Goal: Transaction & Acquisition: Purchase product/service

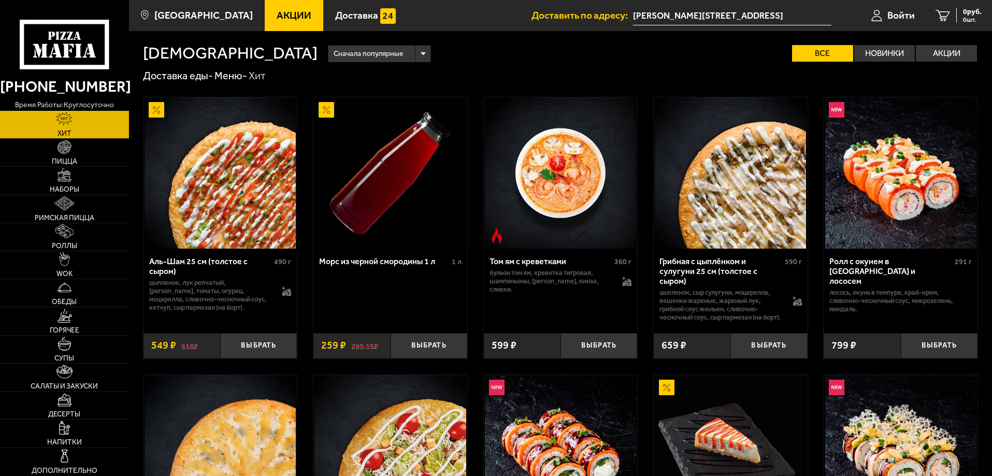
click at [291, 20] on span "Акции" at bounding box center [294, 15] width 35 height 10
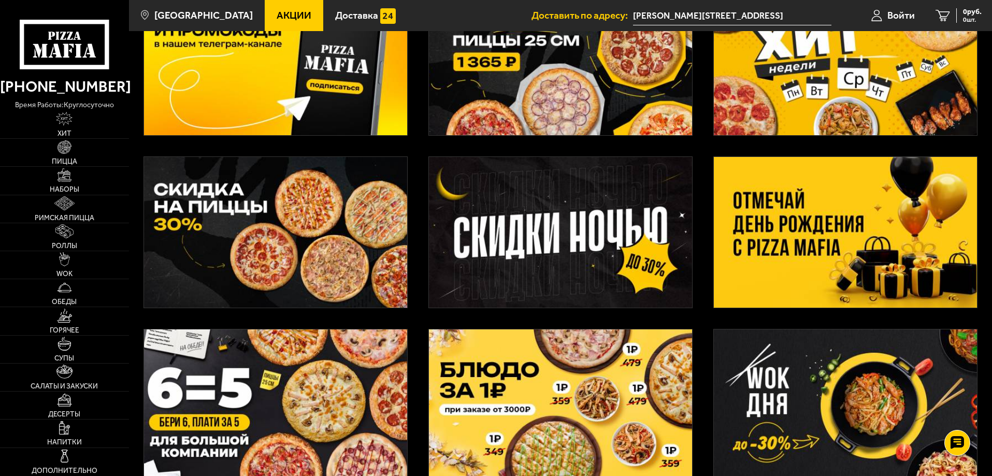
scroll to position [155, 0]
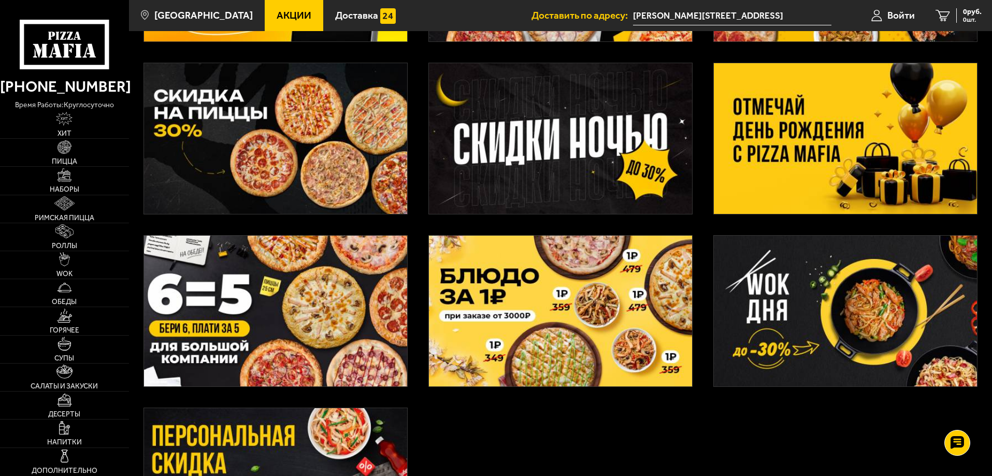
click at [307, 262] on img at bounding box center [275, 311] width 263 height 151
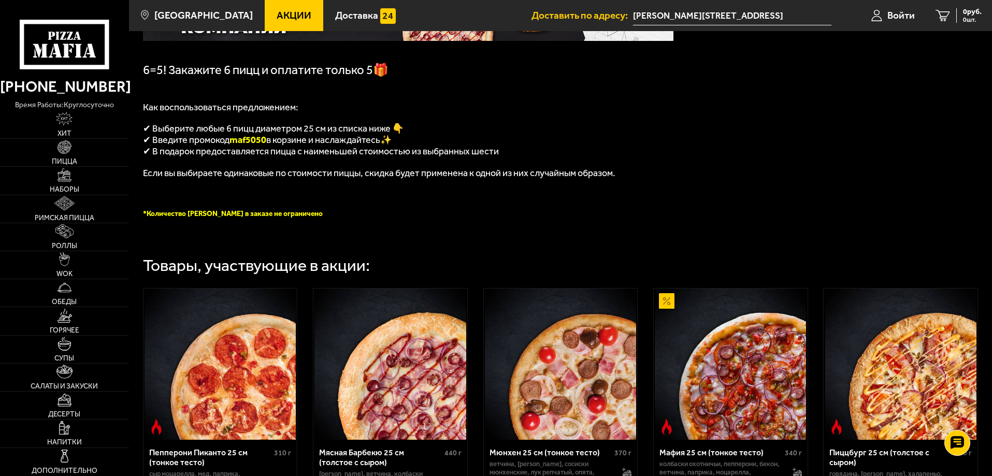
scroll to position [207, 0]
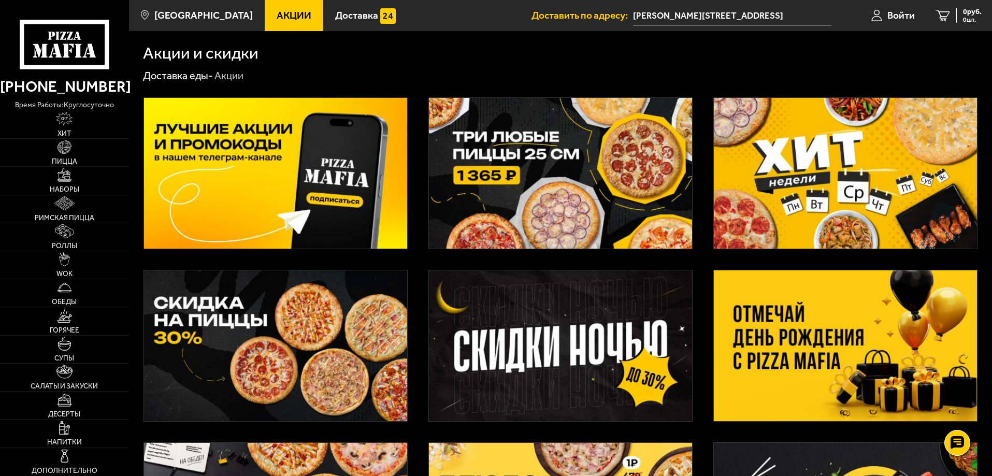
click at [250, 330] on img at bounding box center [275, 345] width 263 height 151
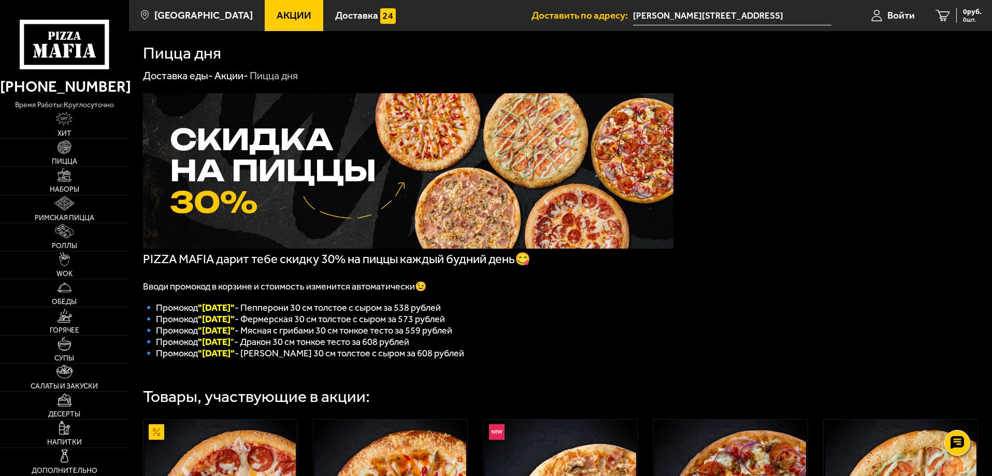
copy font ""[DATE]""
drag, startPoint x: 244, startPoint y: 362, endPoint x: 201, endPoint y: 362, distance: 43.5
click at [201, 359] on font ""[DATE]"" at bounding box center [216, 353] width 37 height 11
click at [56, 37] on icon at bounding box center [64, 44] width 89 height 49
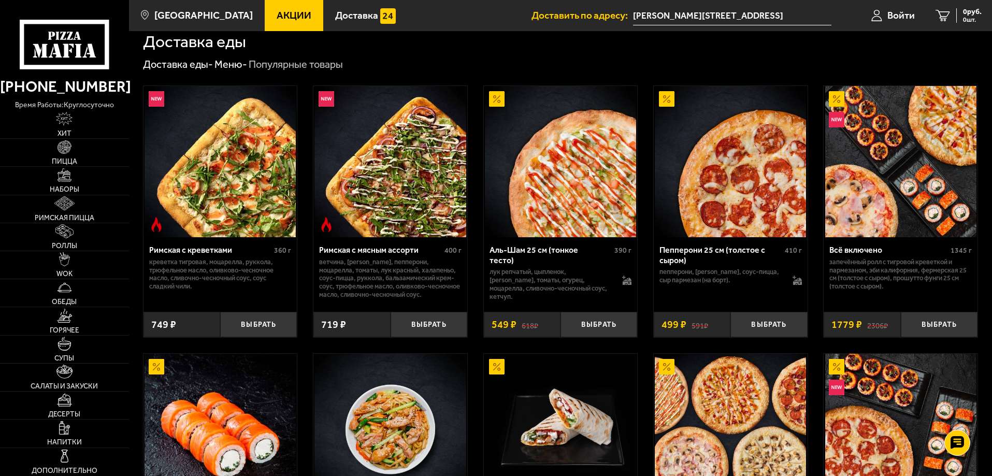
scroll to position [259, 0]
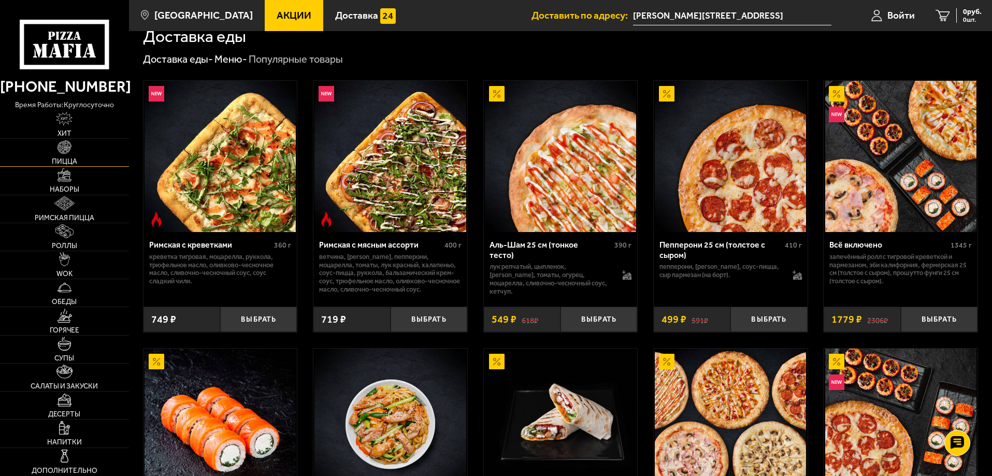
click at [69, 157] on link "Пицца" at bounding box center [64, 152] width 129 height 27
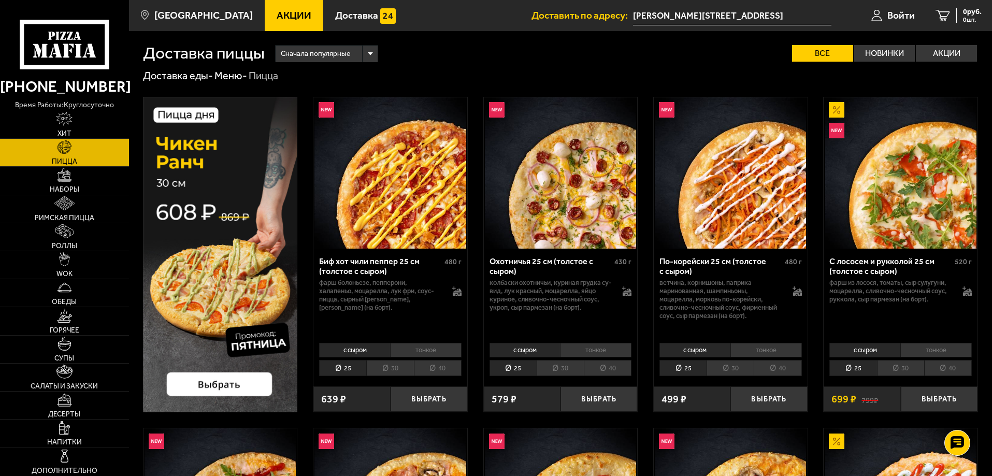
click at [234, 381] on img at bounding box center [220, 254] width 155 height 315
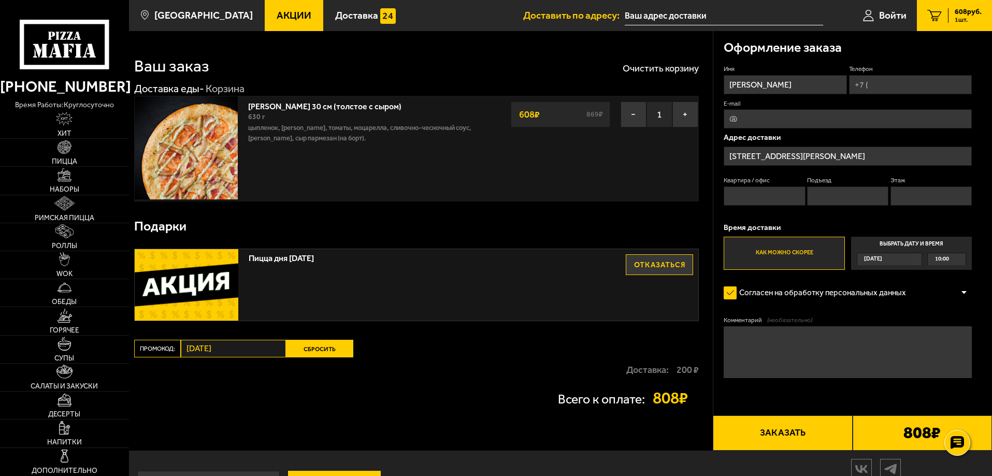
click at [157, 348] on label "Промокод:" at bounding box center [157, 349] width 47 height 18
click at [884, 83] on input "Телефон" at bounding box center [910, 84] width 123 height 19
type input "+7 (931) 300-16-21"
click at [684, 109] on button "+" at bounding box center [685, 115] width 26 height 26
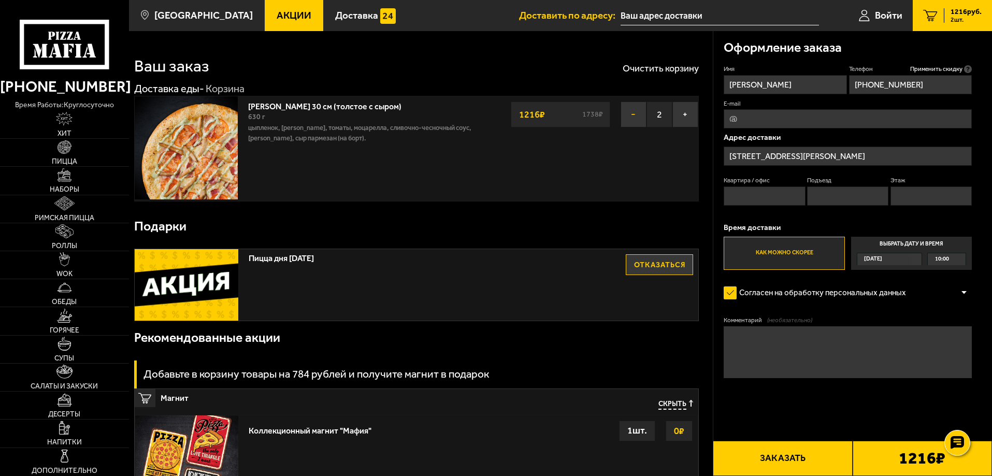
click at [631, 114] on button "−" at bounding box center [634, 115] width 26 height 26
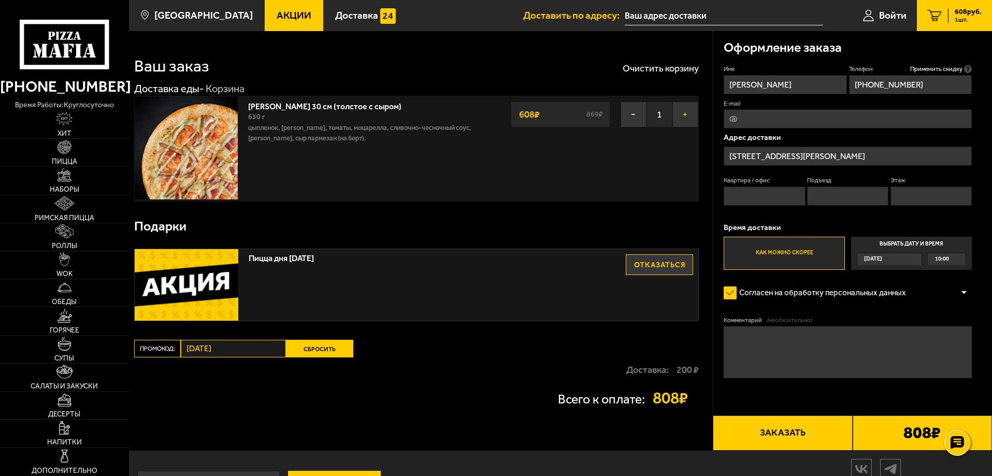
click at [690, 112] on button "+" at bounding box center [685, 115] width 26 height 26
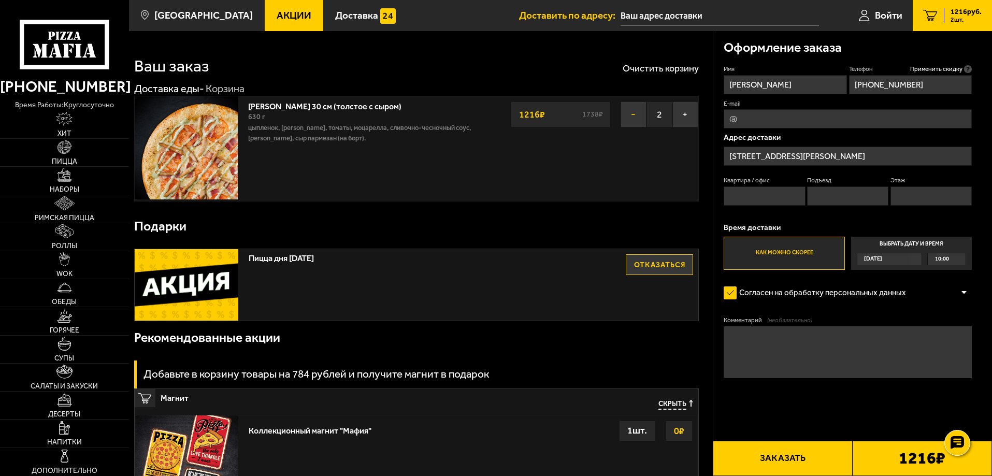
click at [636, 118] on button "−" at bounding box center [634, 115] width 26 height 26
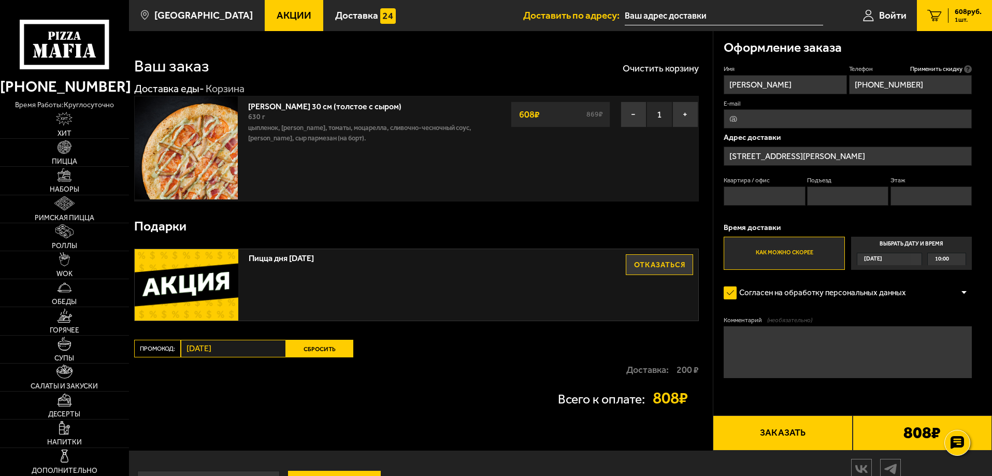
click at [296, 281] on div "Пицца дня пятница Отказаться" at bounding box center [417, 284] width 564 height 71
click at [183, 282] on img at bounding box center [187, 284] width 104 height 71
click at [292, 256] on span "Пицца дня пятница" at bounding box center [418, 255] width 338 height 13
click at [184, 288] on img at bounding box center [187, 284] width 104 height 71
click at [154, 348] on label "Промокод:" at bounding box center [157, 349] width 47 height 18
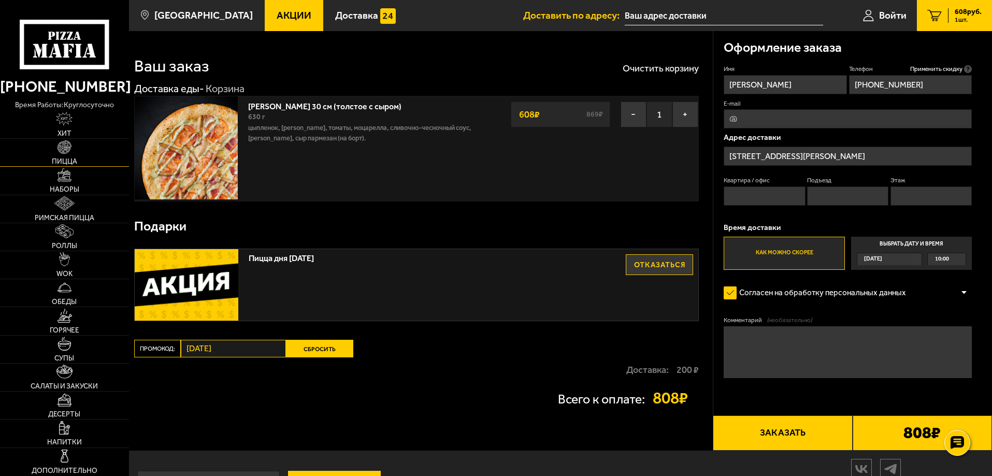
click at [64, 146] on img at bounding box center [64, 147] width 14 height 14
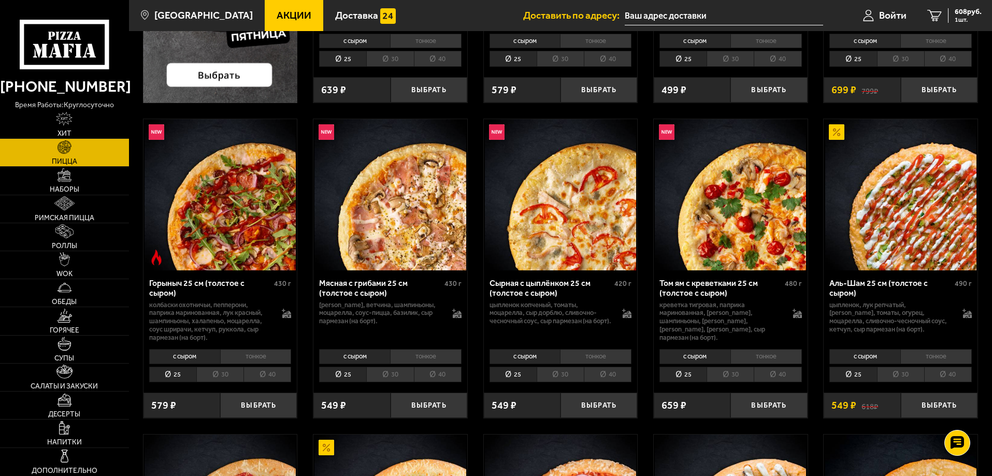
scroll to position [311, 0]
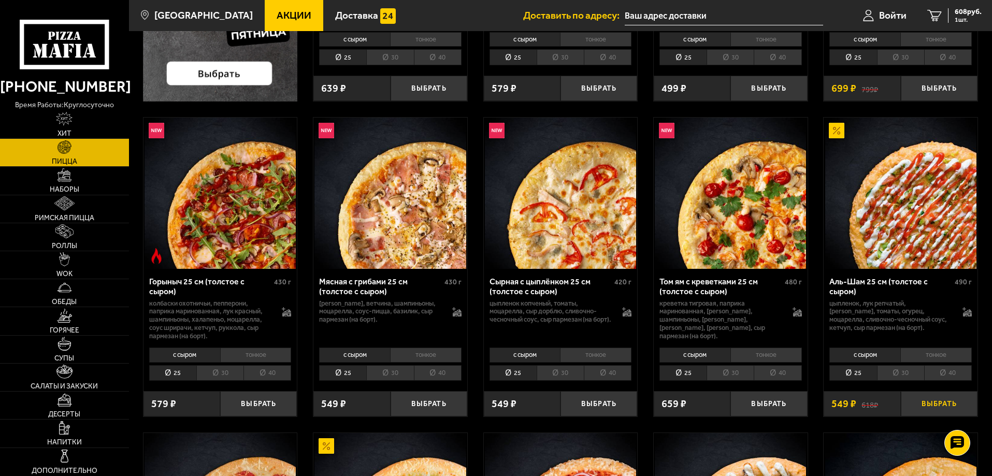
click at [938, 406] on button "Выбрать" at bounding box center [939, 403] width 77 height 25
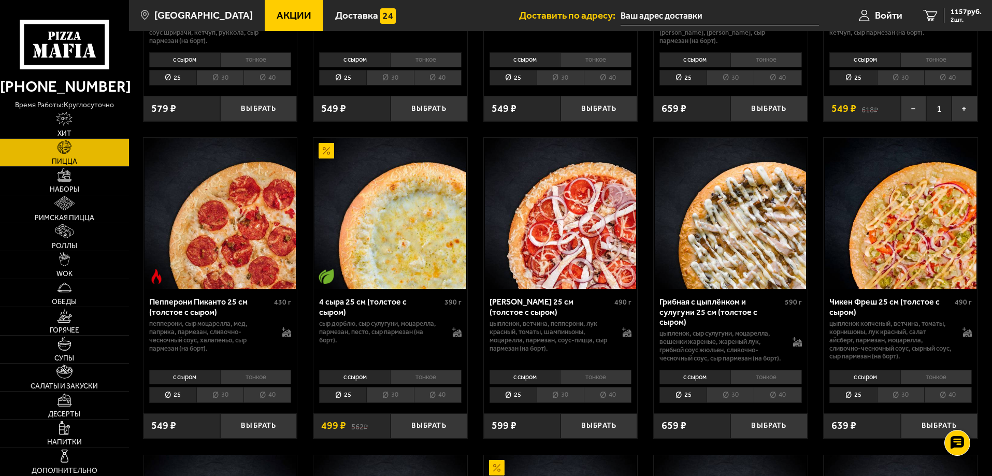
scroll to position [622, 0]
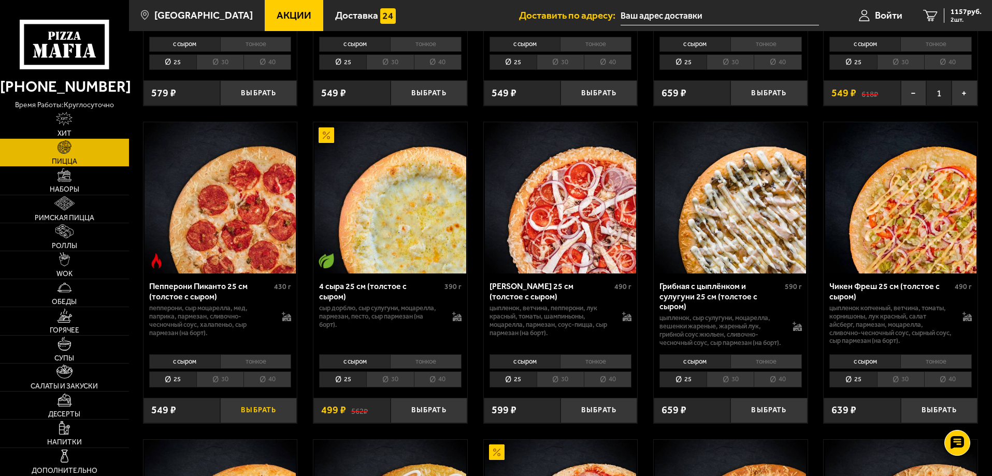
click at [265, 419] on button "Выбрать" at bounding box center [258, 410] width 77 height 25
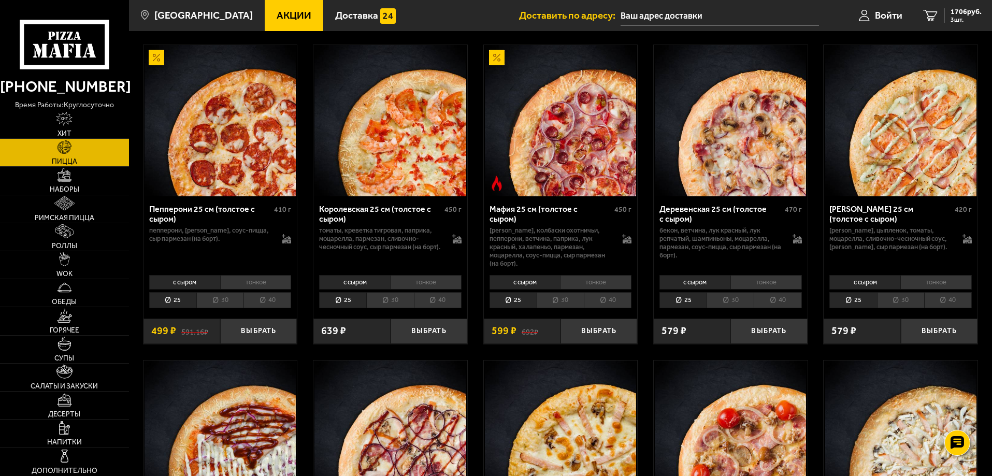
scroll to position [1347, 0]
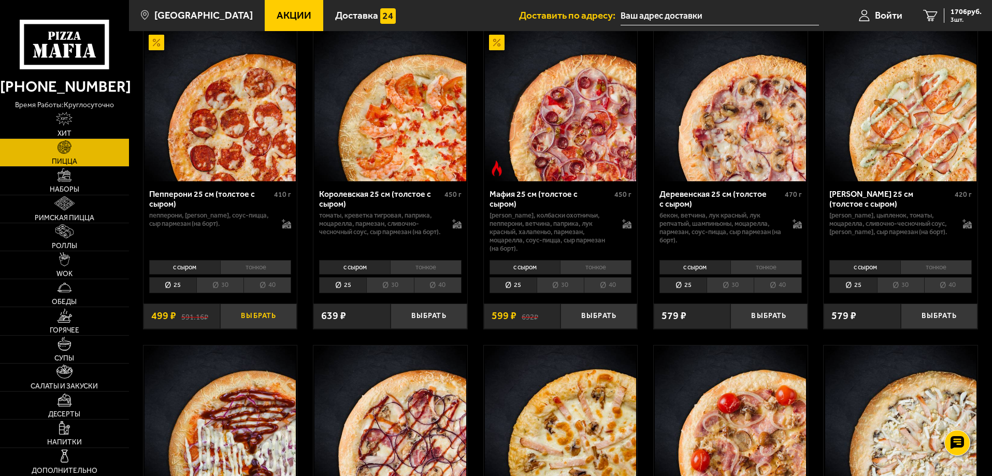
click at [267, 317] on button "Выбрать" at bounding box center [258, 316] width 77 height 25
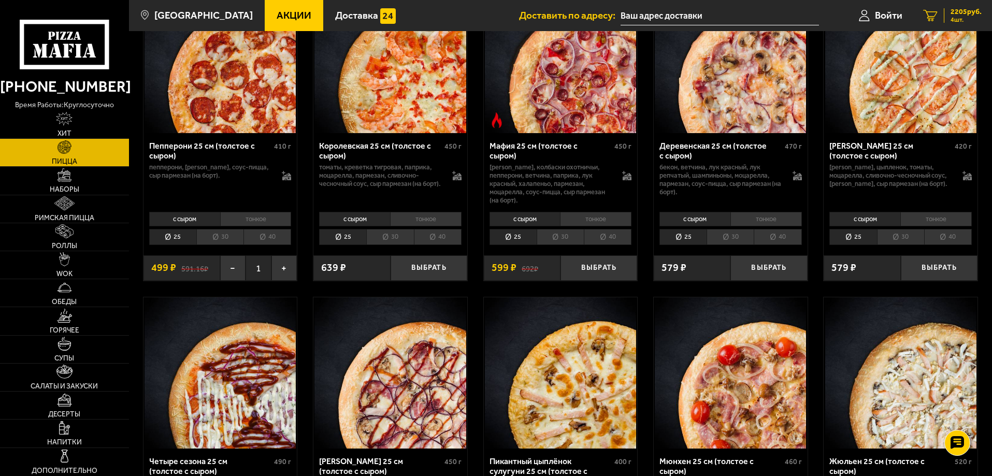
scroll to position [1295, 0]
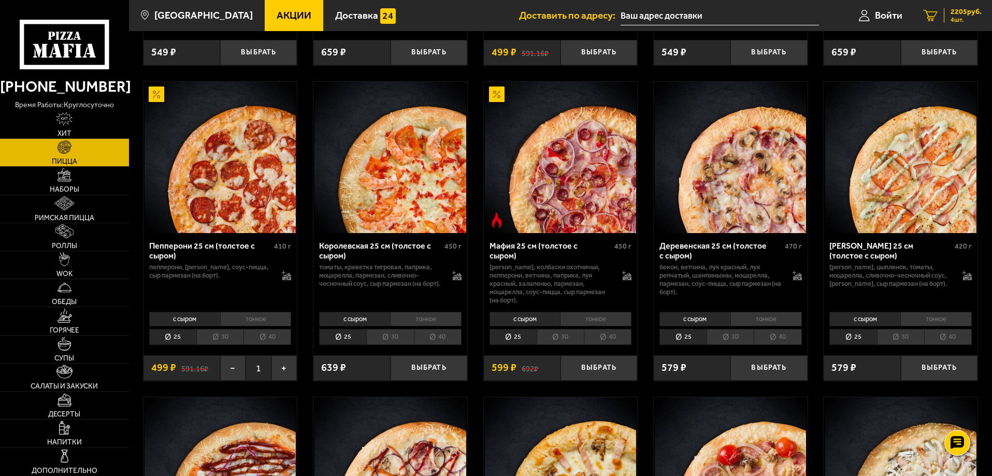
click at [955, 14] on span "2205 руб." at bounding box center [965, 11] width 31 height 7
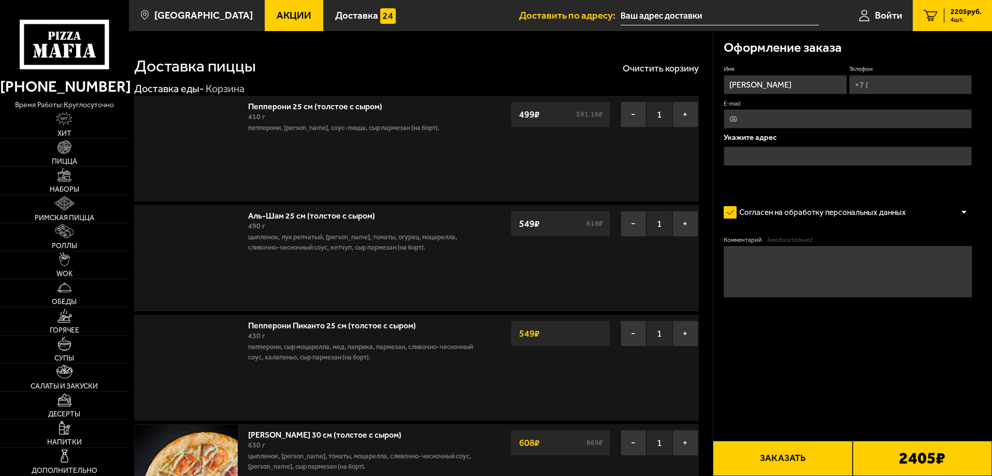
type input "[PERSON_NAME][STREET_ADDRESS]"
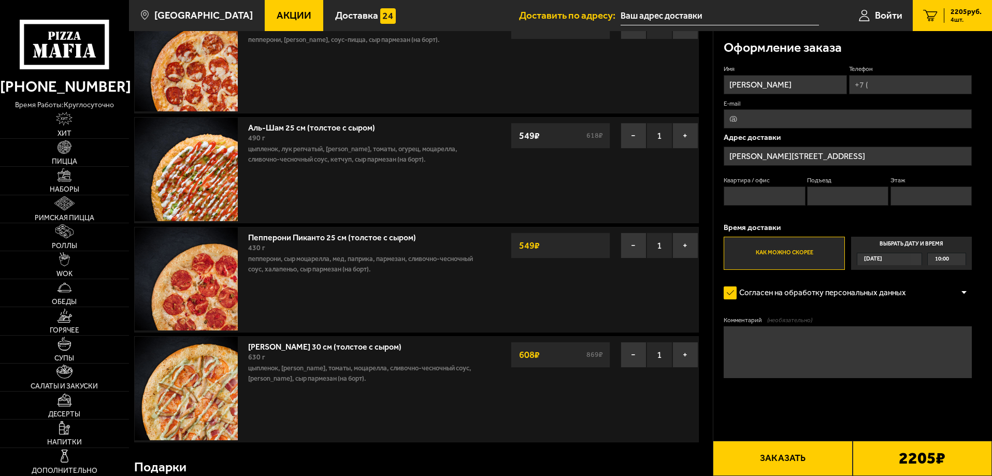
scroll to position [104, 0]
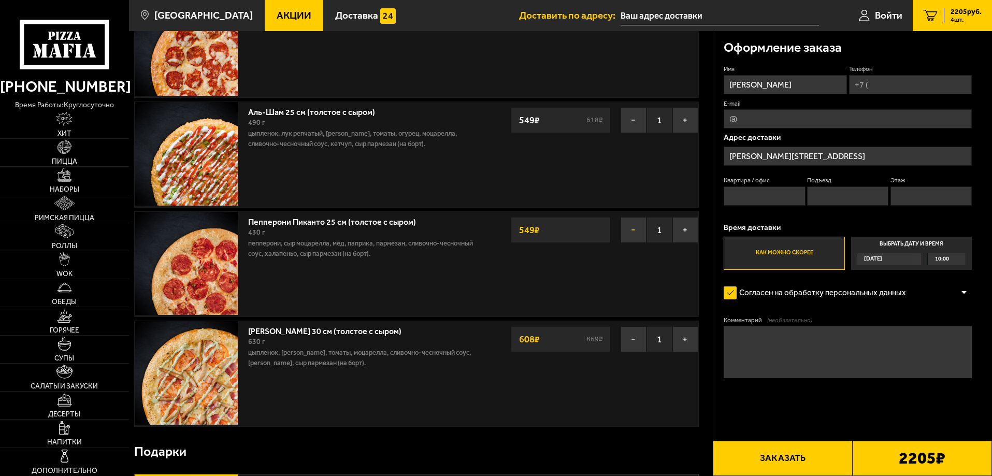
click at [630, 230] on button "−" at bounding box center [634, 230] width 26 height 26
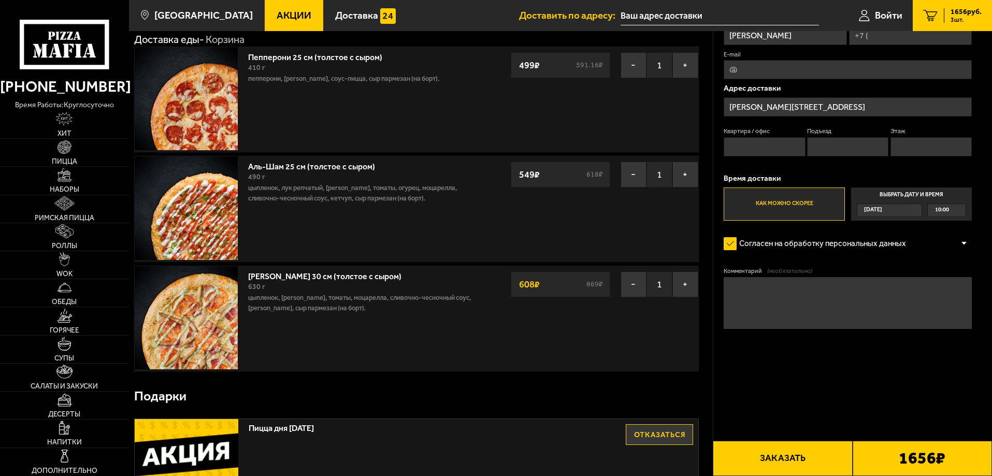
scroll to position [0, 0]
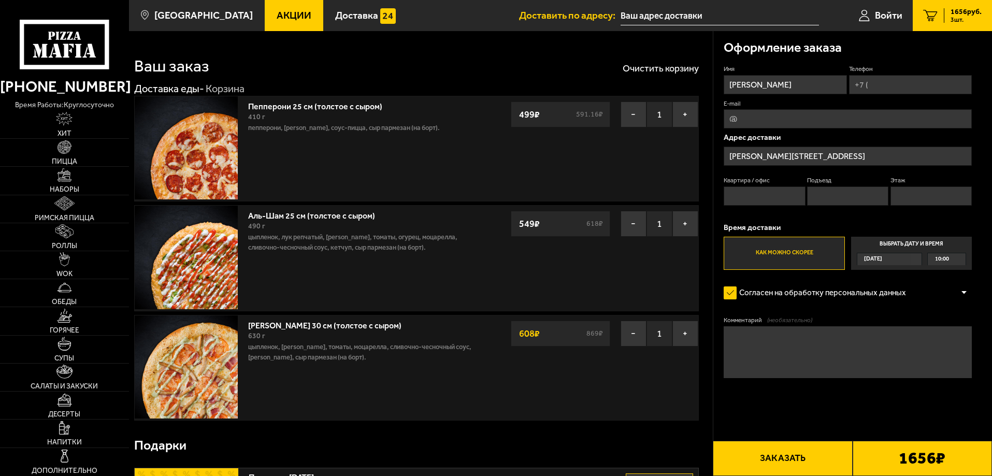
click at [910, 83] on input "Телефон" at bounding box center [910, 84] width 123 height 19
type input "+7 (931) 300-16-21"
click at [947, 258] on span "10:00" at bounding box center [942, 259] width 14 height 12
click at [0, 0] on input "Выбрать дату и время Сегодня 10:00" at bounding box center [0, 0] width 0 height 0
click at [799, 465] on button "Заказать" at bounding box center [782, 458] width 139 height 35
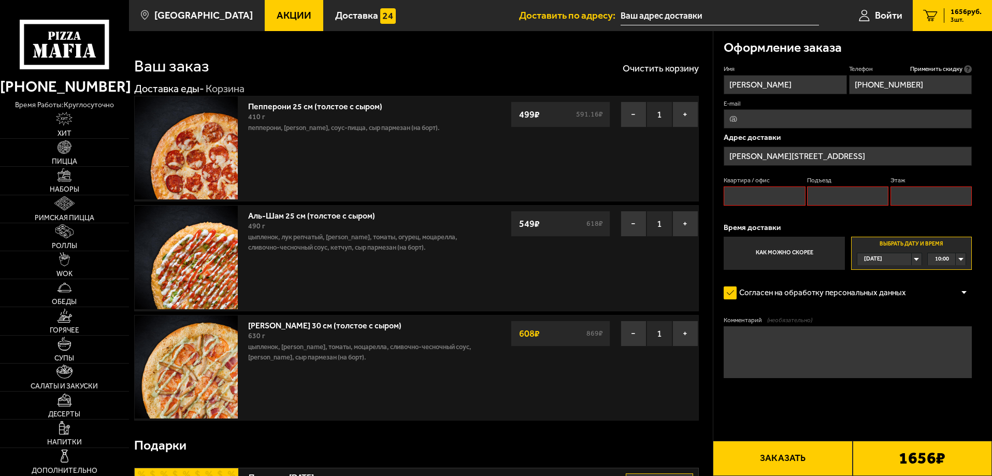
click at [776, 196] on input "Квартира / офис" at bounding box center [764, 195] width 81 height 19
type input "1"
click at [860, 197] on input "Подъезд" at bounding box center [847, 195] width 81 height 19
type input "1"
drag, startPoint x: 937, startPoint y: 195, endPoint x: 921, endPoint y: 241, distance: 49.1
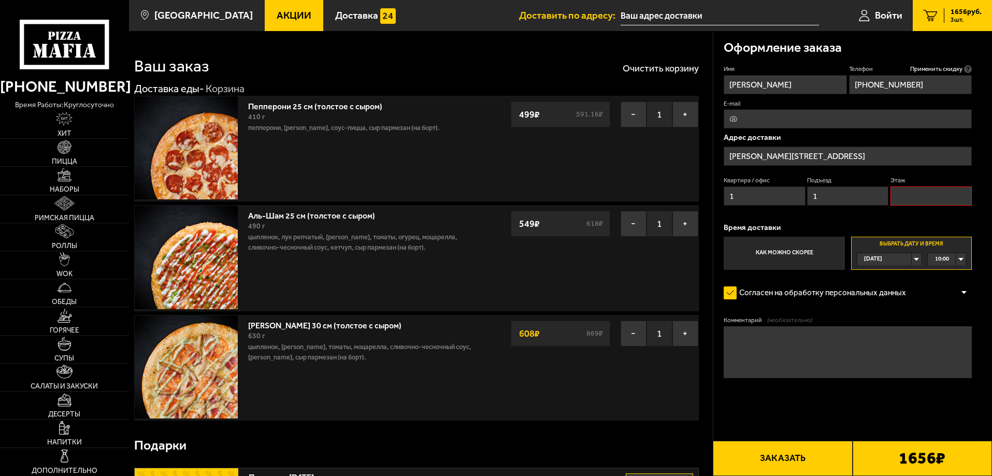
click at [937, 195] on input "Этаж" at bounding box center [930, 195] width 81 height 19
type input "1"
click at [787, 455] on button "Заказать" at bounding box center [782, 458] width 139 height 35
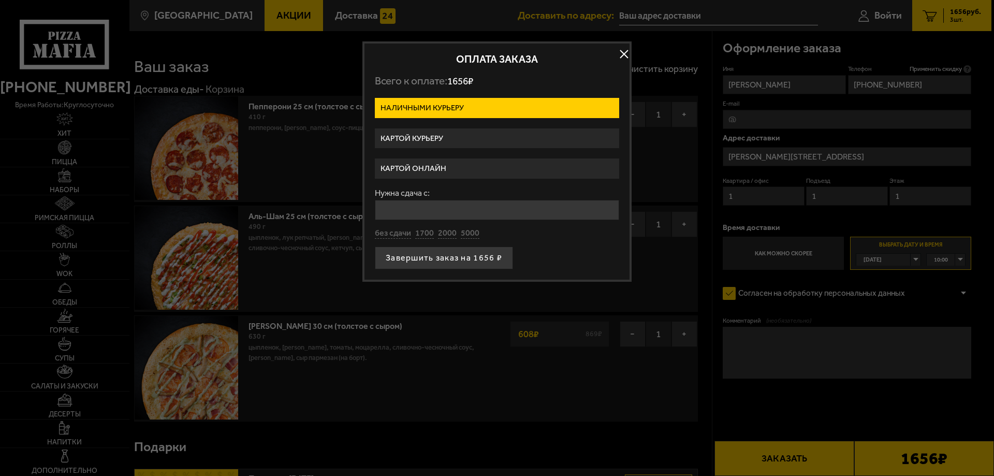
click at [465, 137] on label "Картой курьеру" at bounding box center [497, 138] width 244 height 20
click at [0, 0] on input "Картой курьеру" at bounding box center [0, 0] width 0 height 0
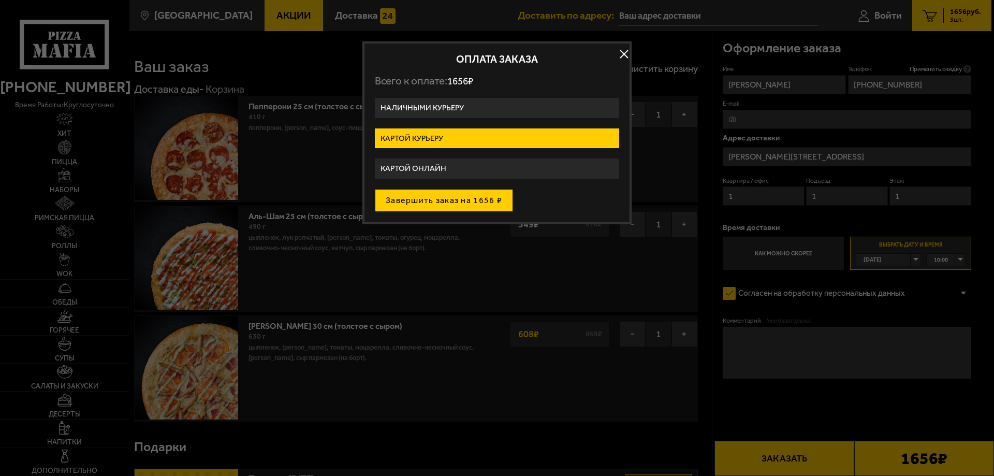
click at [456, 203] on button "Завершить заказ на 1656 ₽" at bounding box center [444, 200] width 138 height 23
